Goal: Task Accomplishment & Management: Use online tool/utility

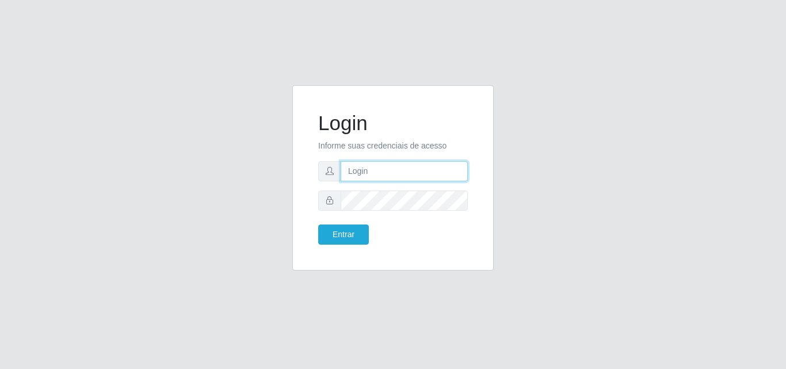
click at [386, 172] on input "text" at bounding box center [404, 171] width 127 height 20
type input "ana@saullus"
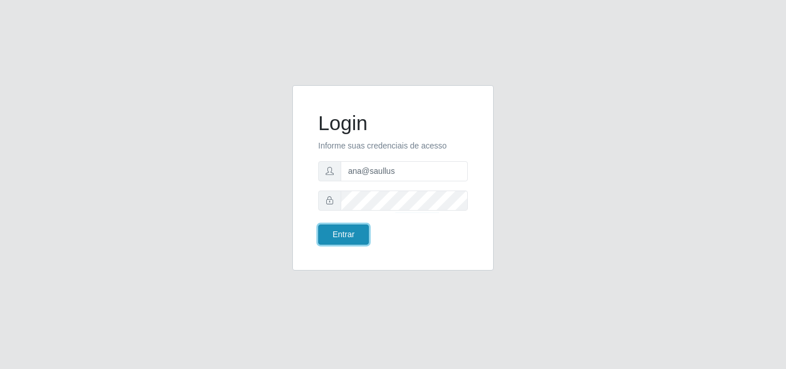
click at [352, 234] on button "Entrar" at bounding box center [343, 235] width 51 height 20
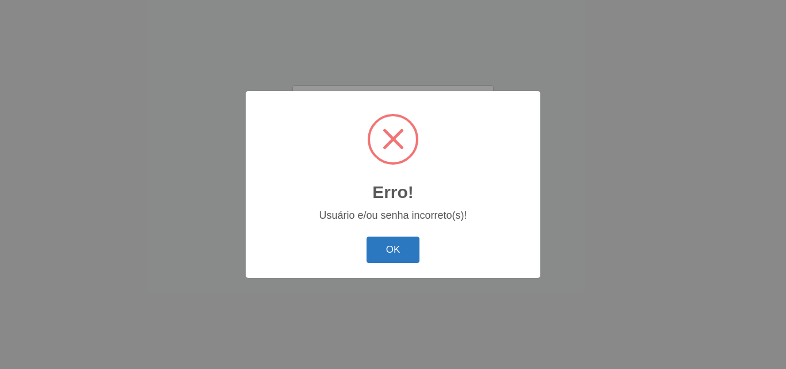
click at [382, 251] on button "OK" at bounding box center [394, 250] width 54 height 27
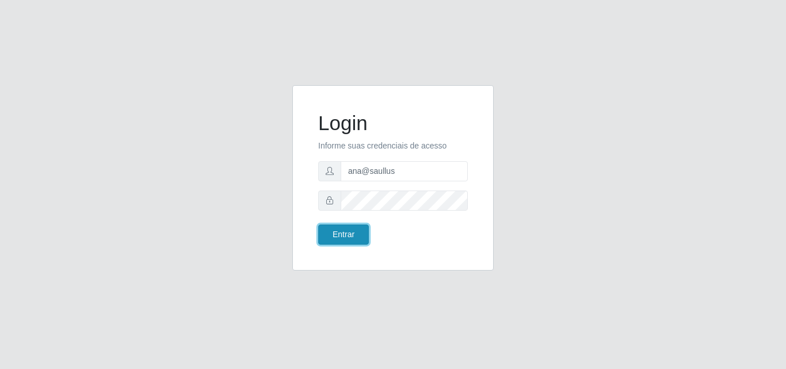
click at [352, 239] on button "Entrar" at bounding box center [343, 235] width 51 height 20
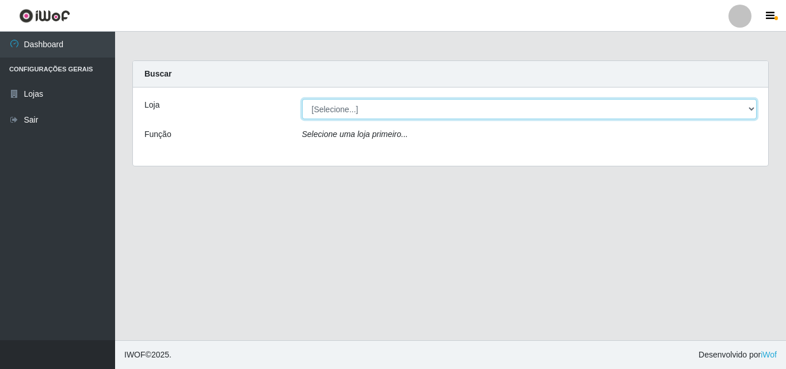
click at [333, 106] on select "[Selecione...] Saullus Supermercados" at bounding box center [529, 109] width 455 height 20
select select "423"
click at [302, 99] on select "[Selecione...] Saullus Supermercados" at bounding box center [529, 109] width 455 height 20
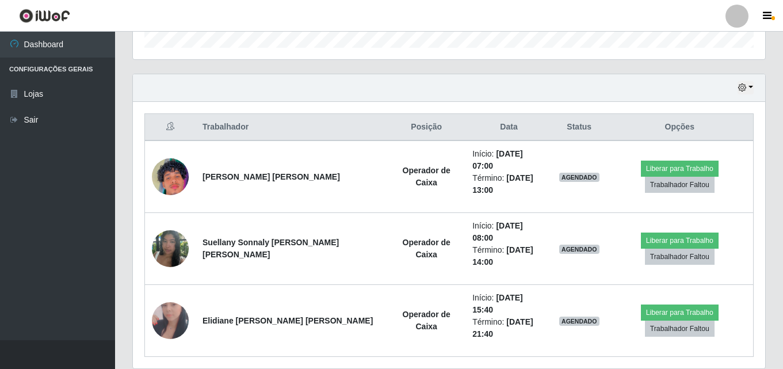
scroll to position [370, 0]
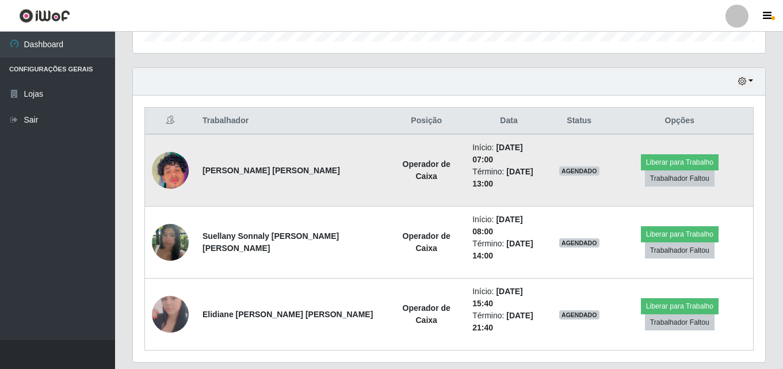
click at [173, 161] on img at bounding box center [170, 171] width 37 height 66
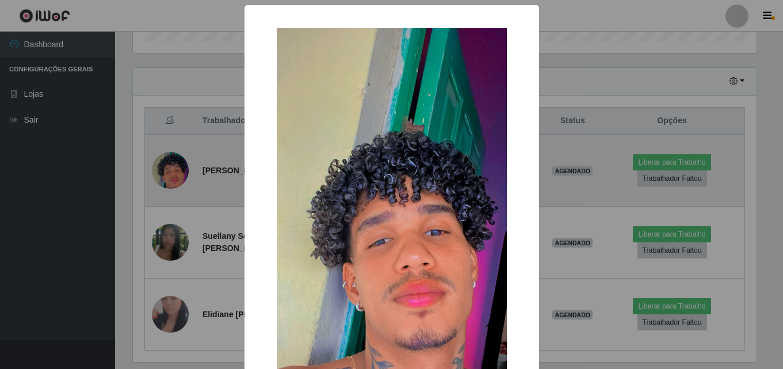
scroll to position [239, 627]
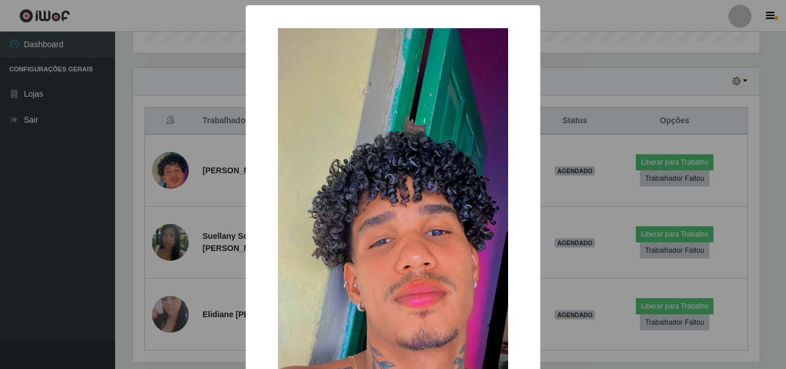
click at [89, 200] on div "× OK Cancel" at bounding box center [393, 184] width 786 height 369
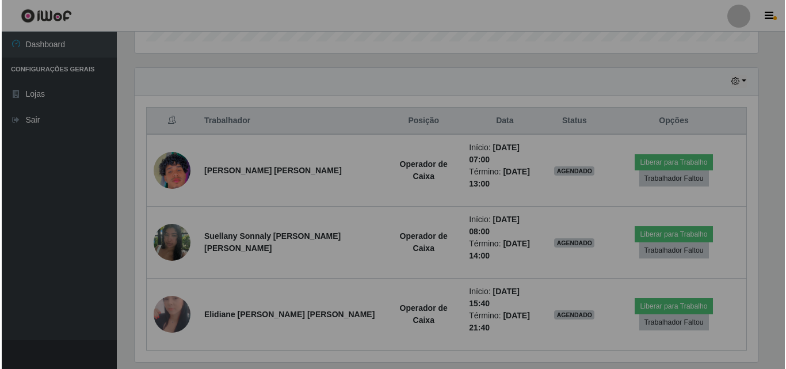
scroll to position [239, 633]
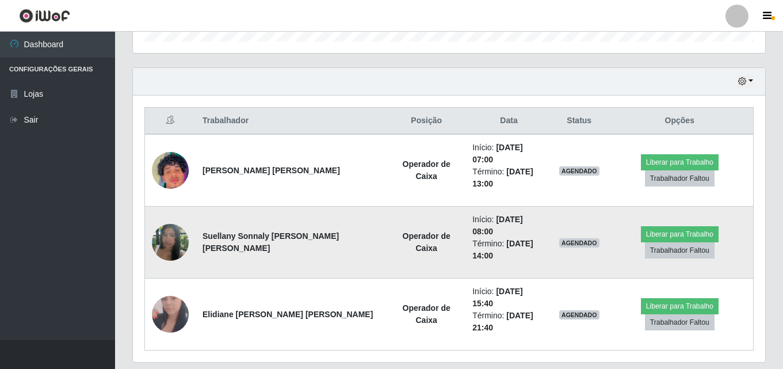
click at [175, 220] on img at bounding box center [170, 243] width 37 height 66
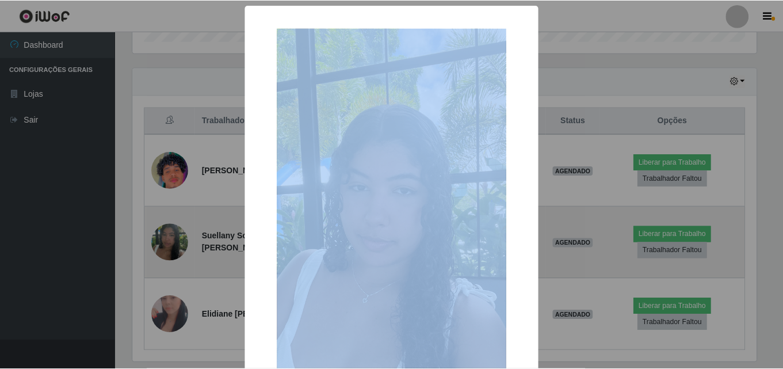
scroll to position [239, 627]
click at [176, 220] on div "× OK Cancel" at bounding box center [393, 184] width 786 height 369
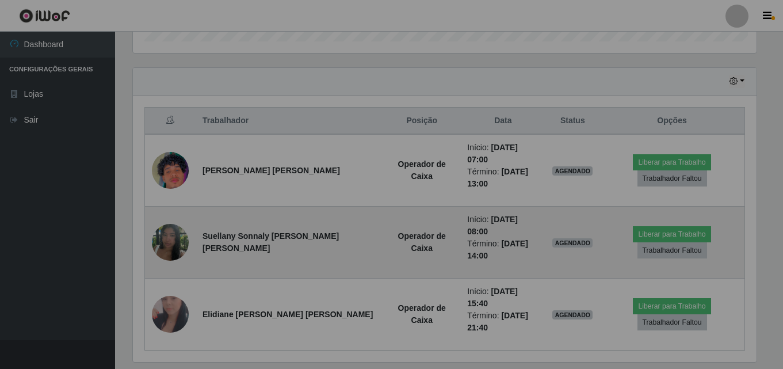
scroll to position [239, 633]
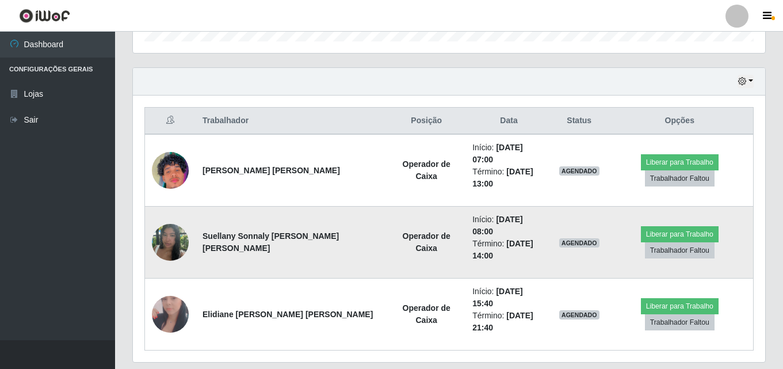
click at [176, 220] on img at bounding box center [170, 243] width 37 height 66
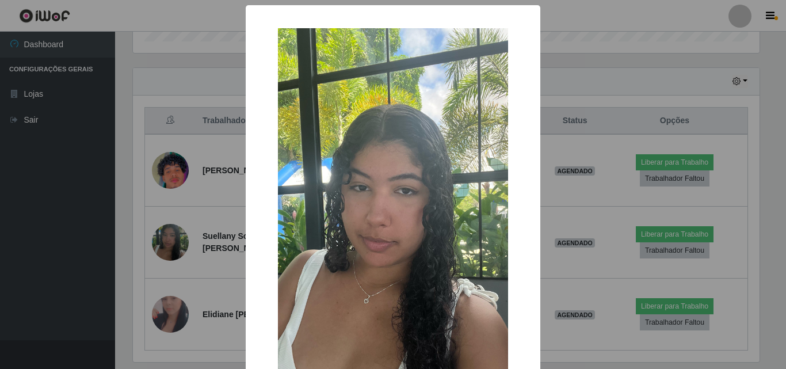
click at [71, 222] on div "× OK Cancel" at bounding box center [393, 184] width 786 height 369
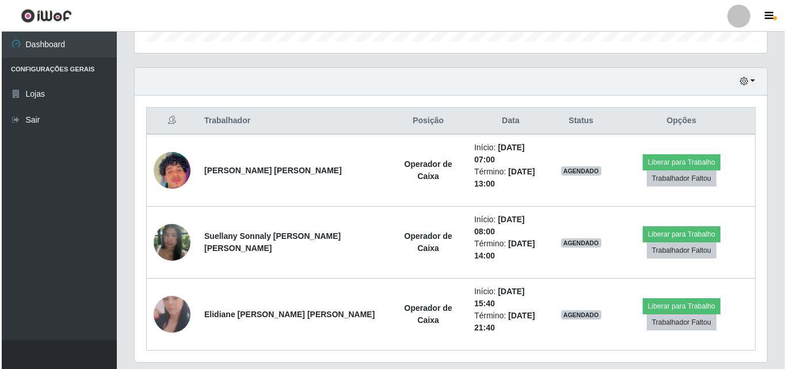
scroll to position [239, 633]
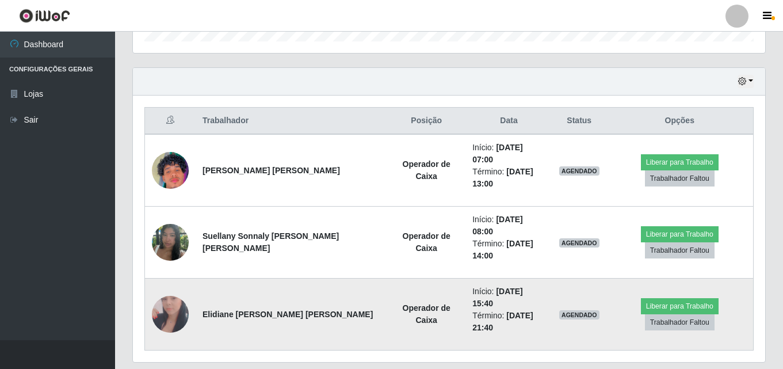
click at [178, 286] on img at bounding box center [170, 313] width 37 height 75
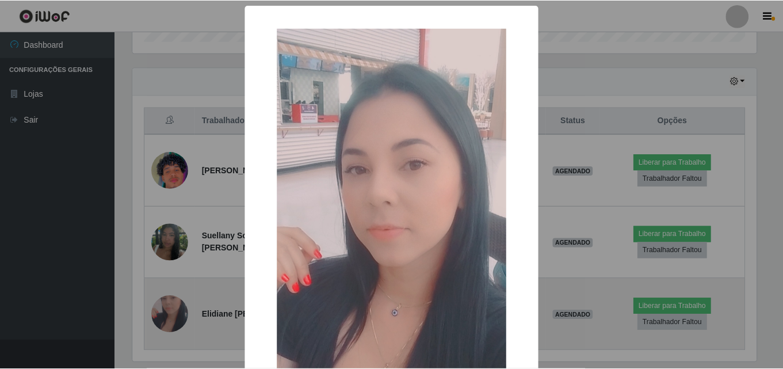
scroll to position [239, 627]
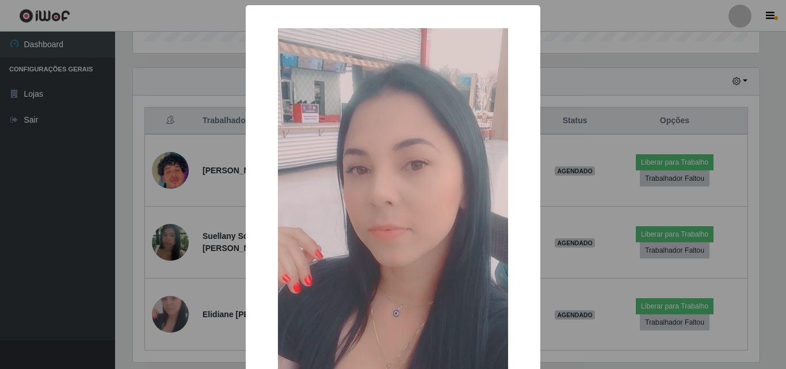
click at [70, 252] on div "× OK Cancel" at bounding box center [393, 184] width 786 height 369
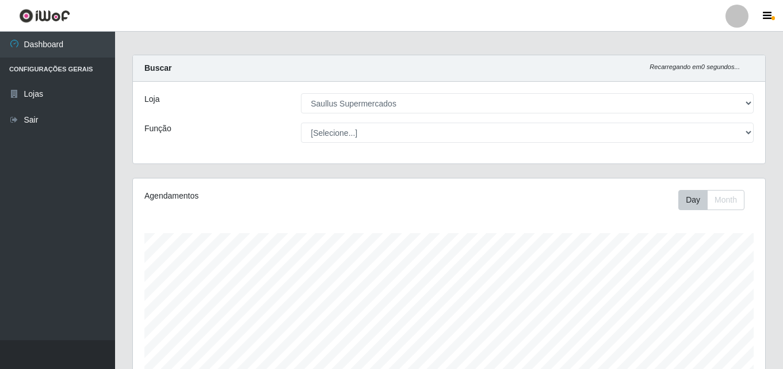
scroll to position [0, 0]
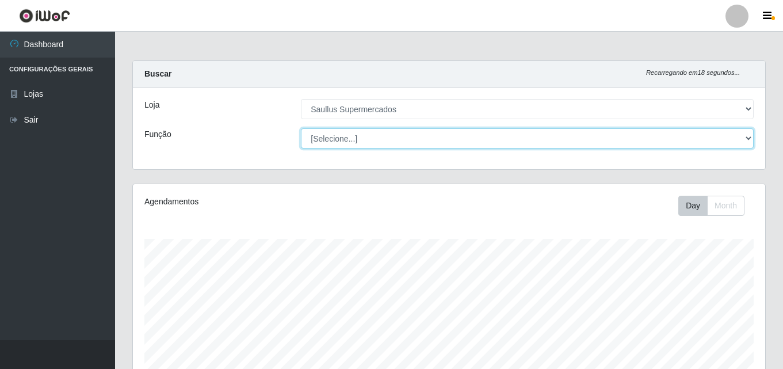
click at [749, 139] on select "[Selecione...] ASG ASG + ASG ++ Balconista de Açougue Balconista de Açougue + B…" at bounding box center [527, 138] width 453 height 20
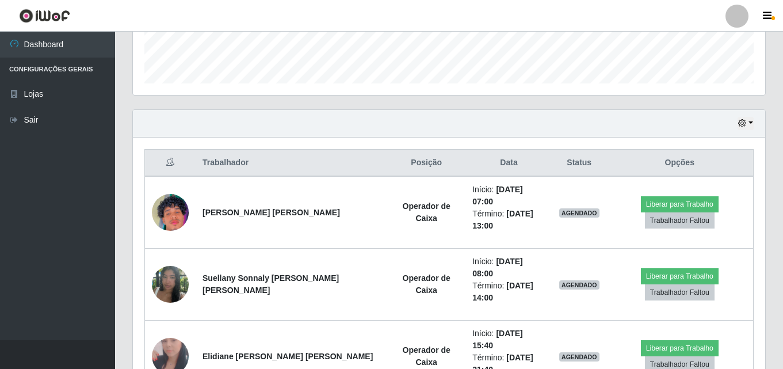
scroll to position [370, 0]
